Goal: Task Accomplishment & Management: Use online tool/utility

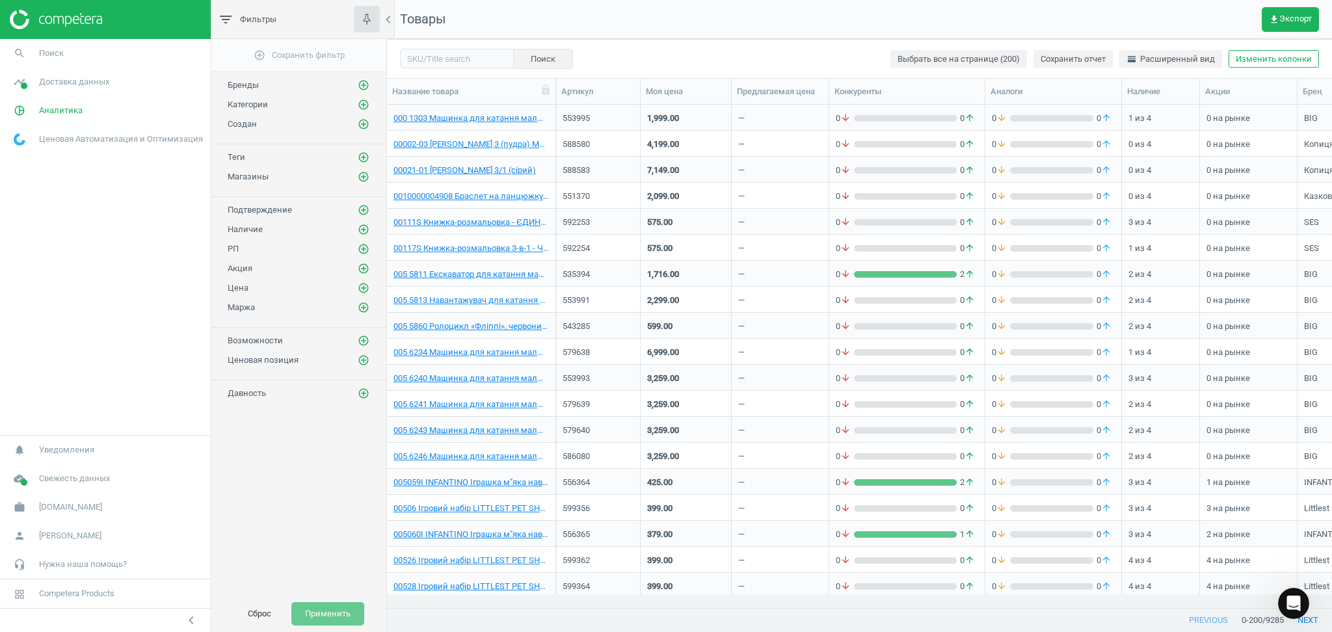
scroll to position [56, 0]
click at [58, 109] on span "Аналитика" at bounding box center [61, 111] width 44 height 12
click at [260, 613] on button "Сброс" at bounding box center [259, 613] width 51 height 23
click at [251, 613] on button "Сброс" at bounding box center [259, 613] width 51 height 23
click at [1286, 15] on span "get_app Экспорт" at bounding box center [1290, 19] width 43 height 10
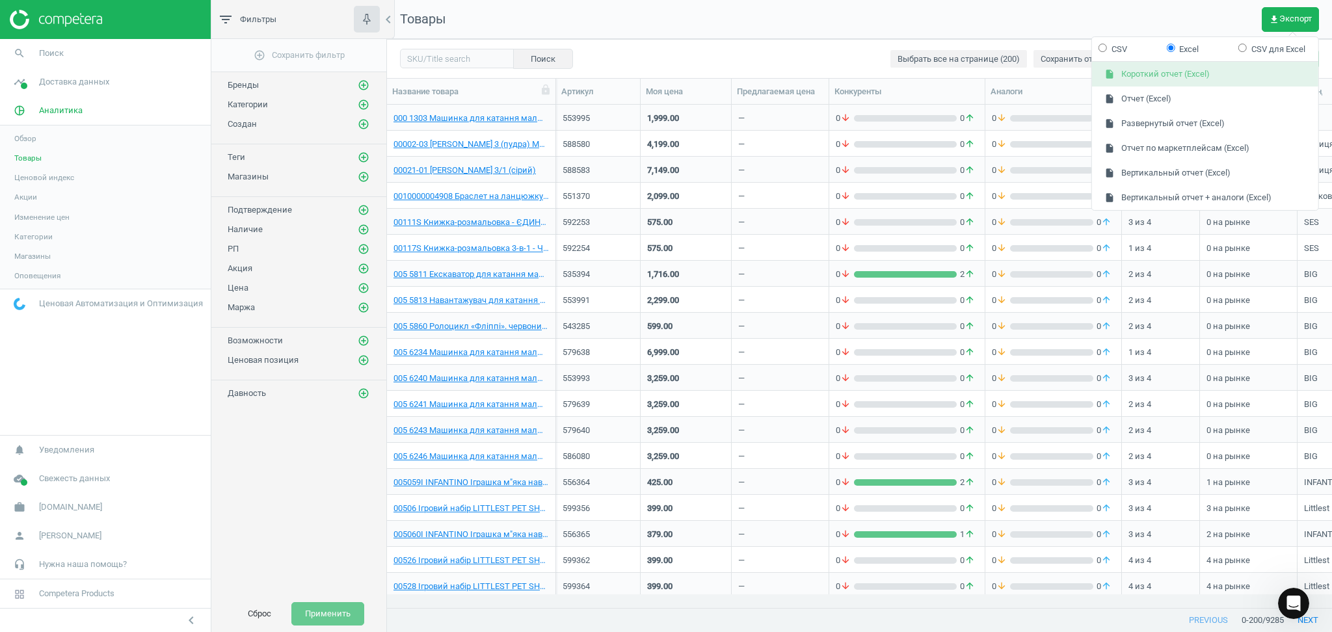
click at [1136, 74] on button "insert_drive_file Короткий отчет (Excel)" at bounding box center [1205, 74] width 226 height 25
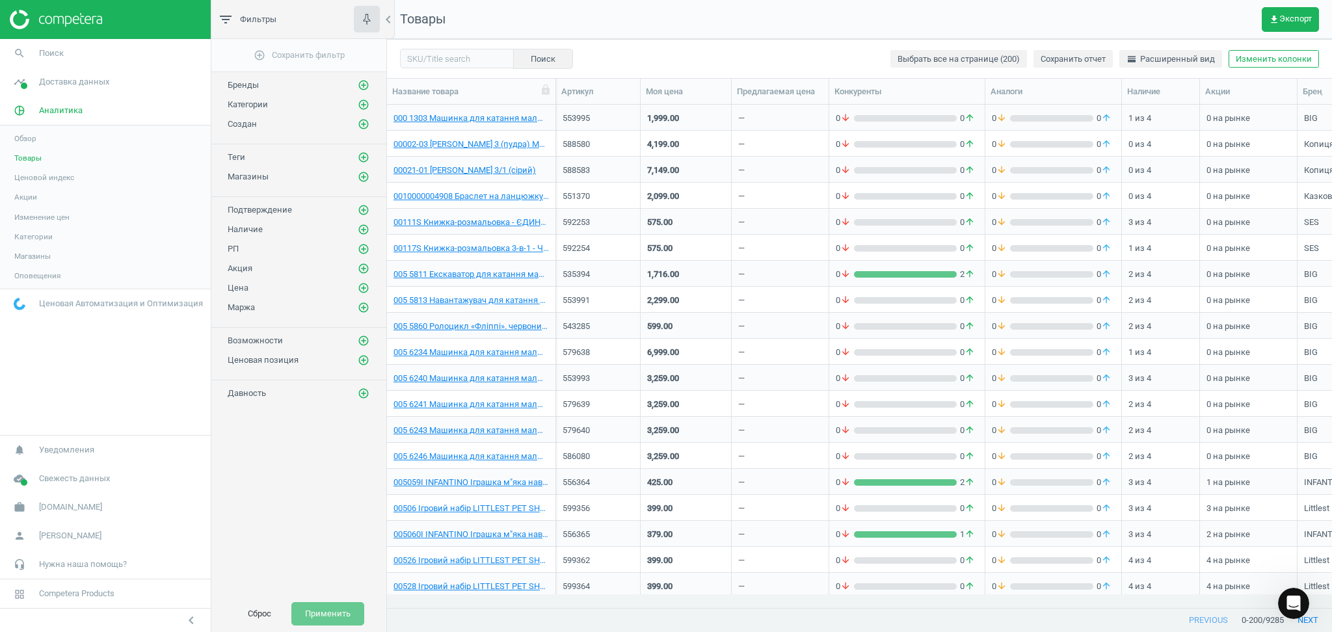
click at [704, 20] on nav "Товары get_app Экспорт" at bounding box center [859, 19] width 945 height 39
click at [1291, 604] on icon "Відкрити програму для спілкування Intercom" at bounding box center [1291, 601] width 21 height 21
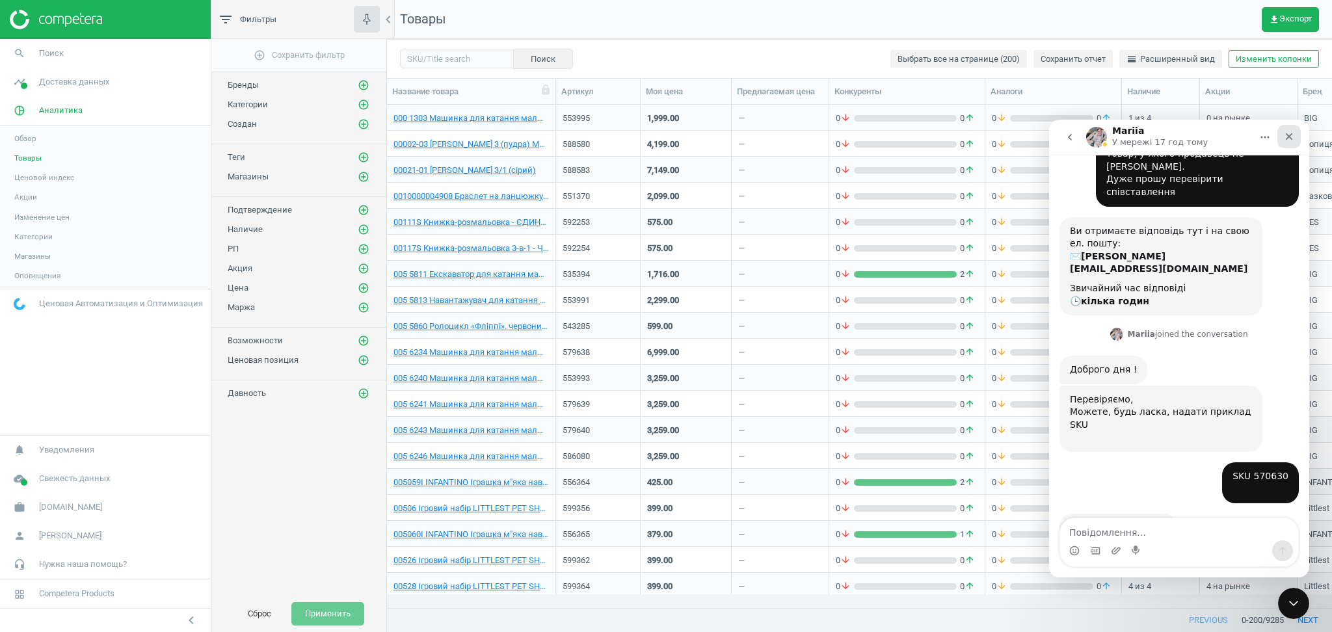
click at [1290, 136] on icon "Закрити" at bounding box center [1289, 136] width 10 height 10
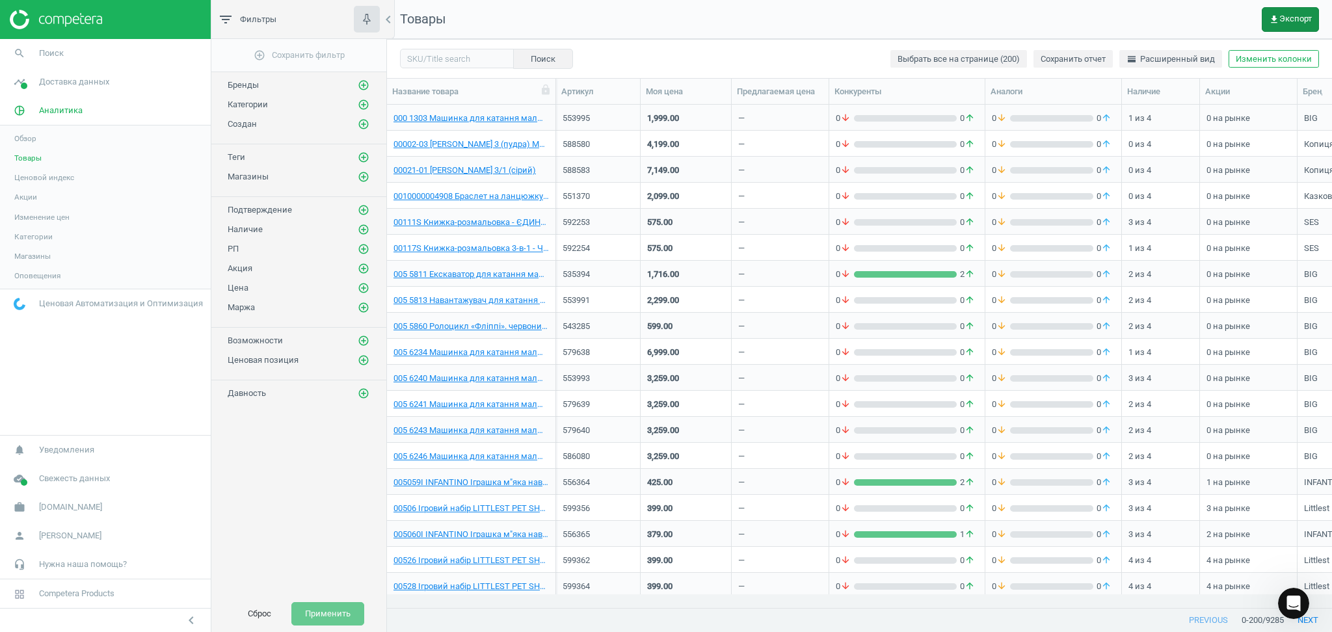
click at [1297, 21] on span "get_app Экспорт" at bounding box center [1290, 19] width 43 height 10
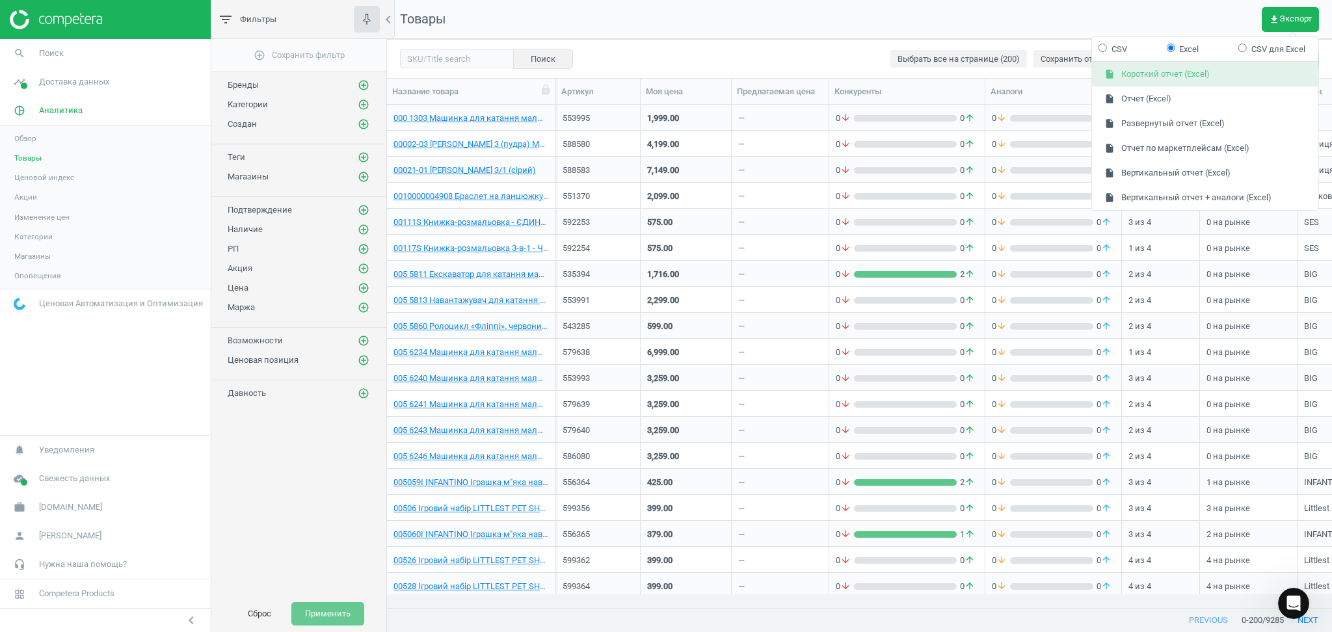
click at [1149, 72] on button "insert_drive_file Короткий отчет (Excel)" at bounding box center [1205, 74] width 226 height 25
